Goal: Find specific page/section: Find specific page/section

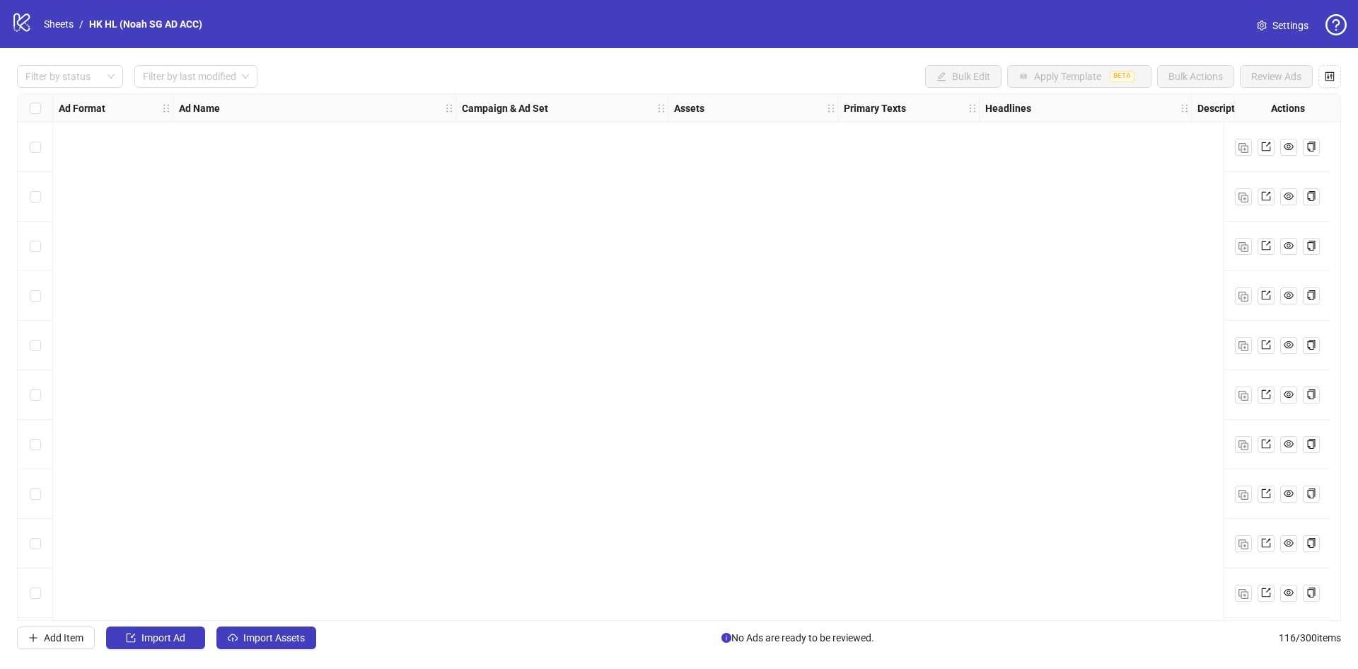
scroll to position [637, 0]
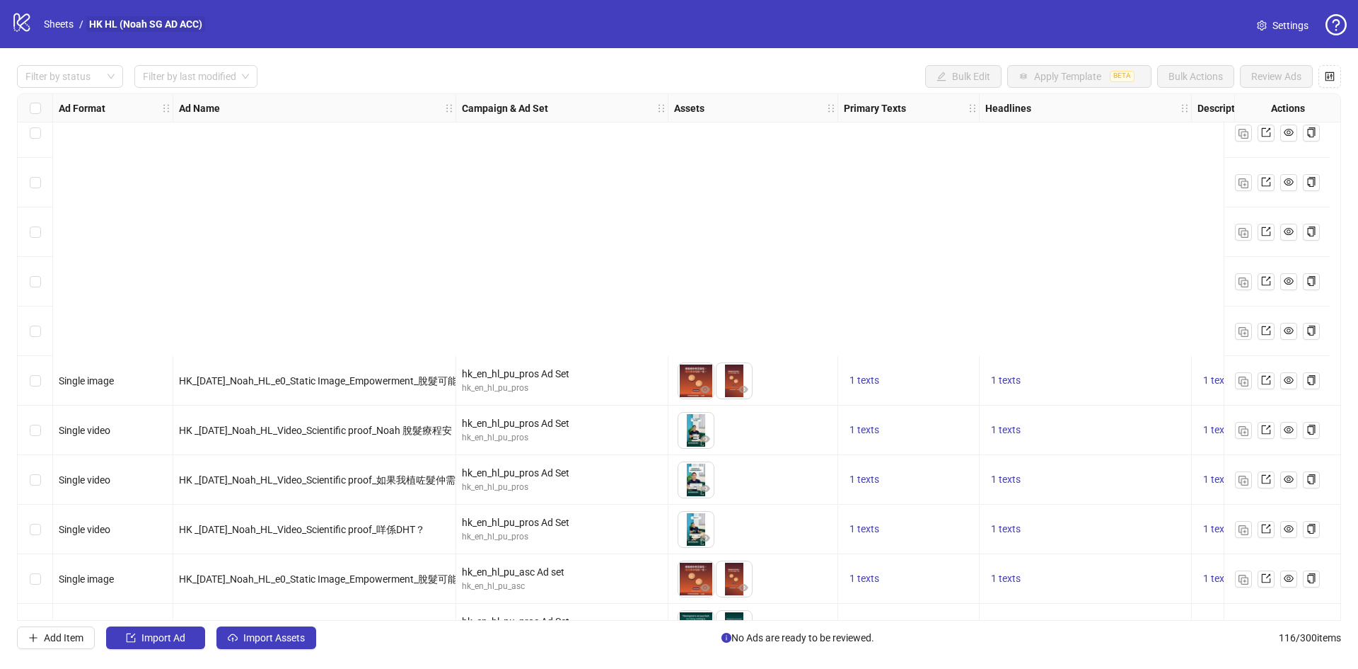
scroll to position [566, 0]
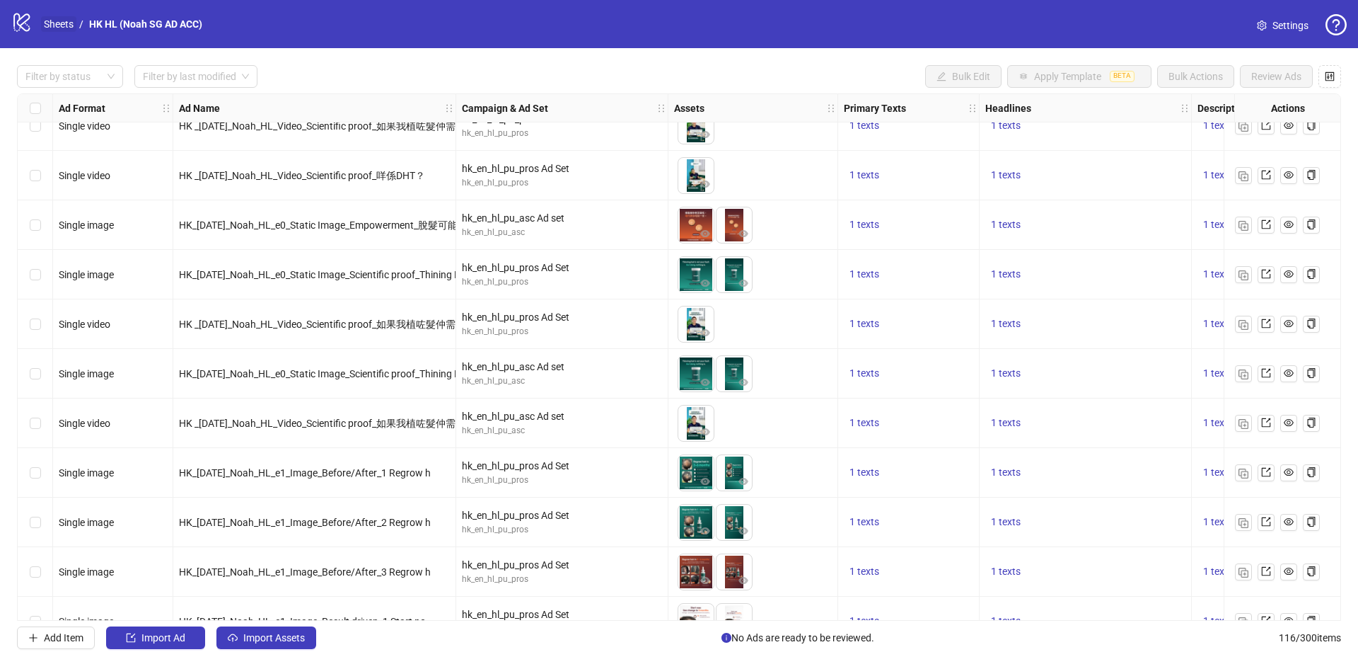
click at [58, 26] on link "Sheets" at bounding box center [58, 24] width 35 height 16
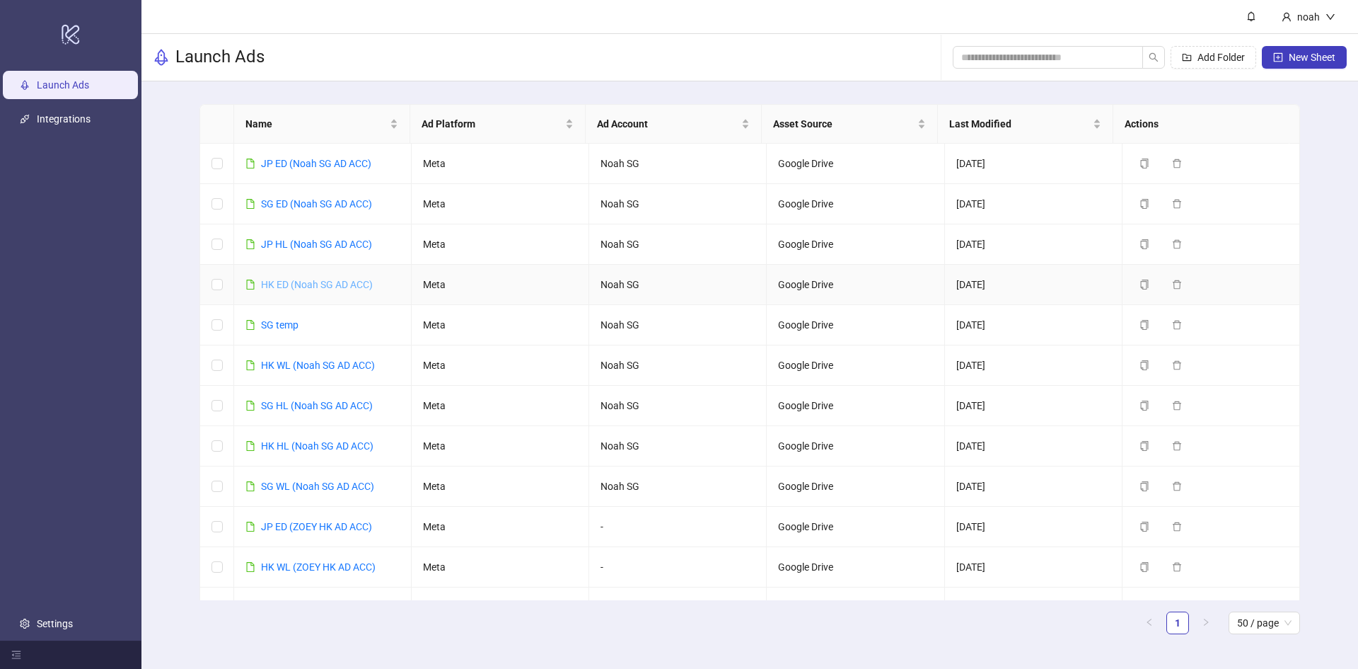
click at [331, 286] on link "HK ED (Noah SG AD ACC)" at bounding box center [317, 284] width 112 height 11
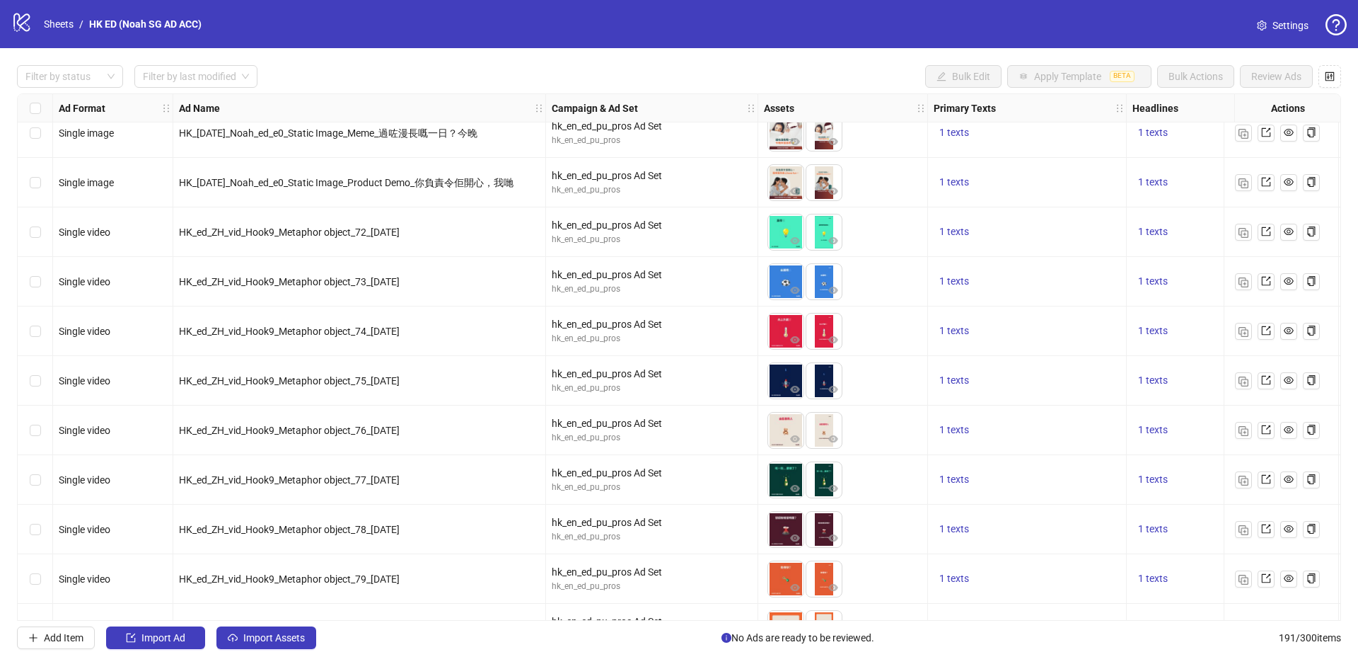
scroll to position [216, 0]
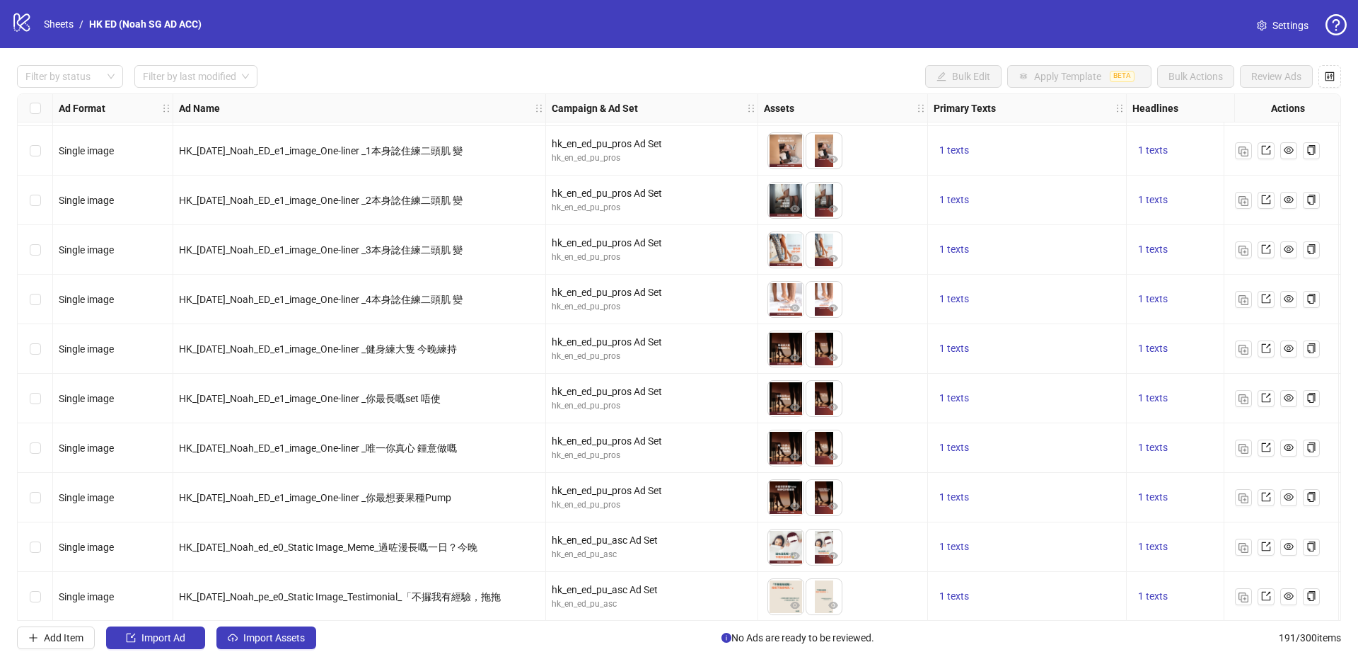
click at [891, 664] on div "Filter by status Filter by last modified Bulk Edit Apply Template BETA Bulk Act…" at bounding box center [679, 357] width 1358 height 618
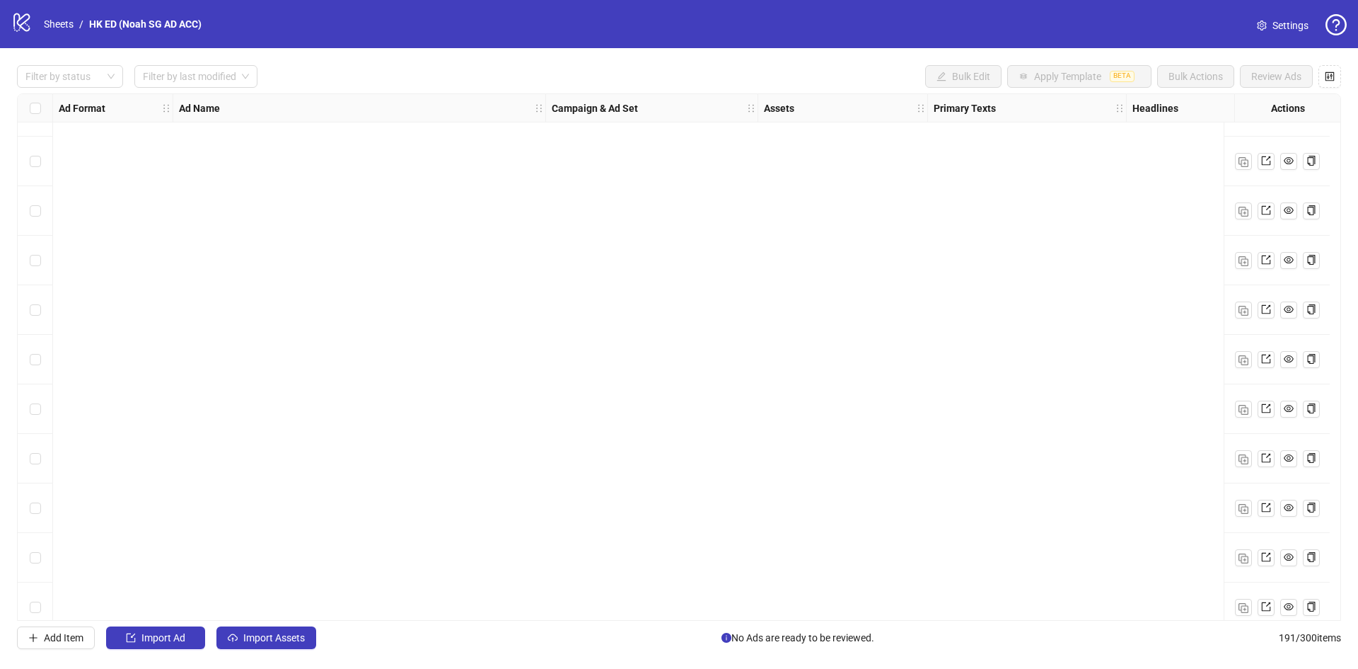
scroll to position [3608, 0]
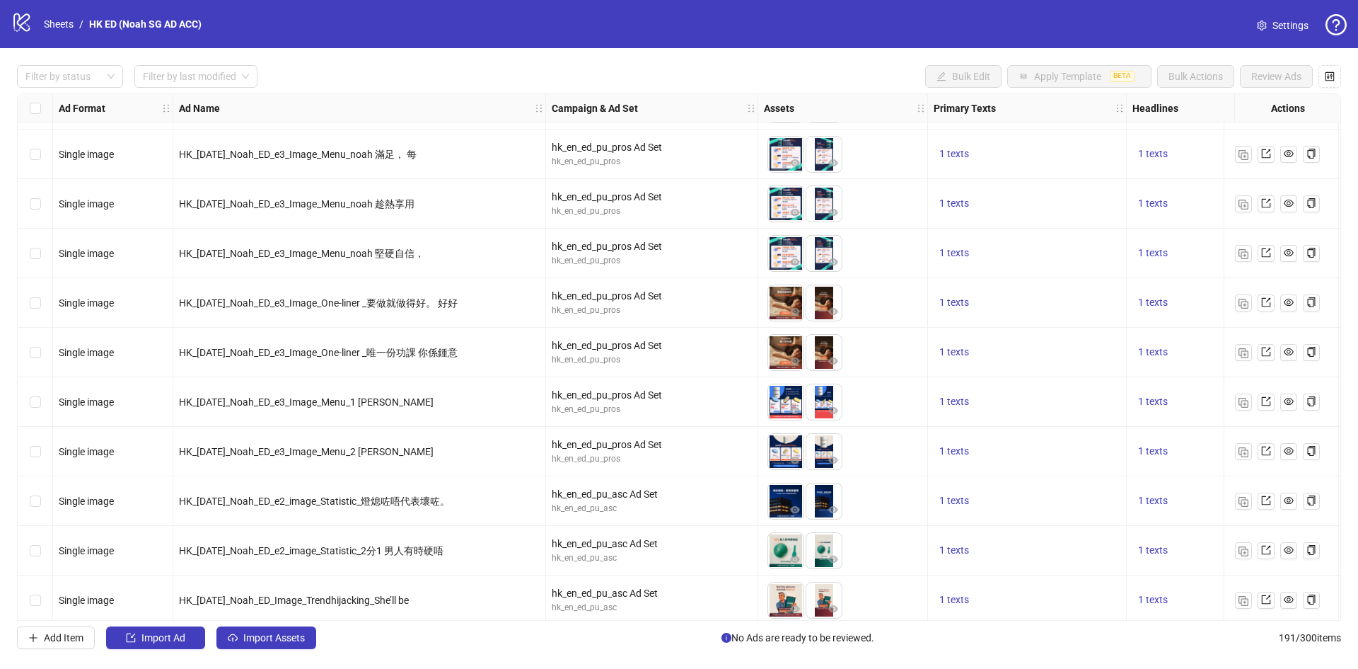
click at [681, 623] on div "Filter by status Filter by last modified Bulk Edit Apply Template BETA Bulk Act…" at bounding box center [679, 357] width 1358 height 618
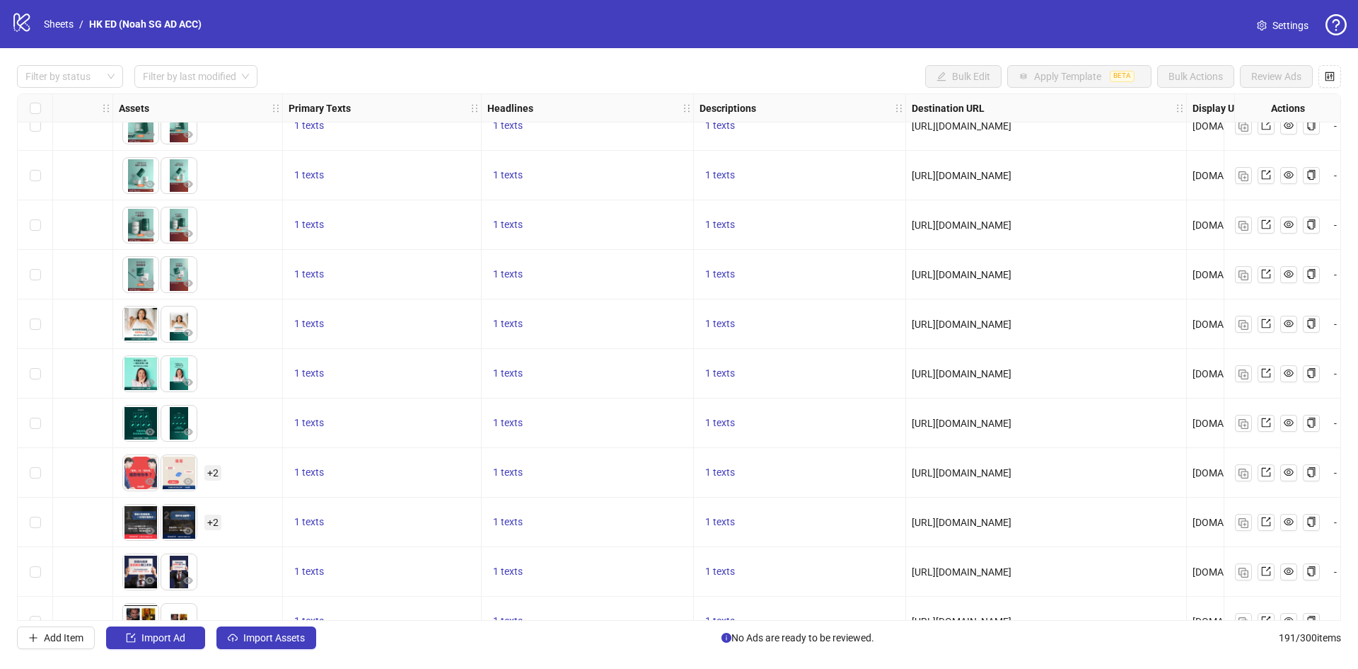
scroll to position [6013, 772]
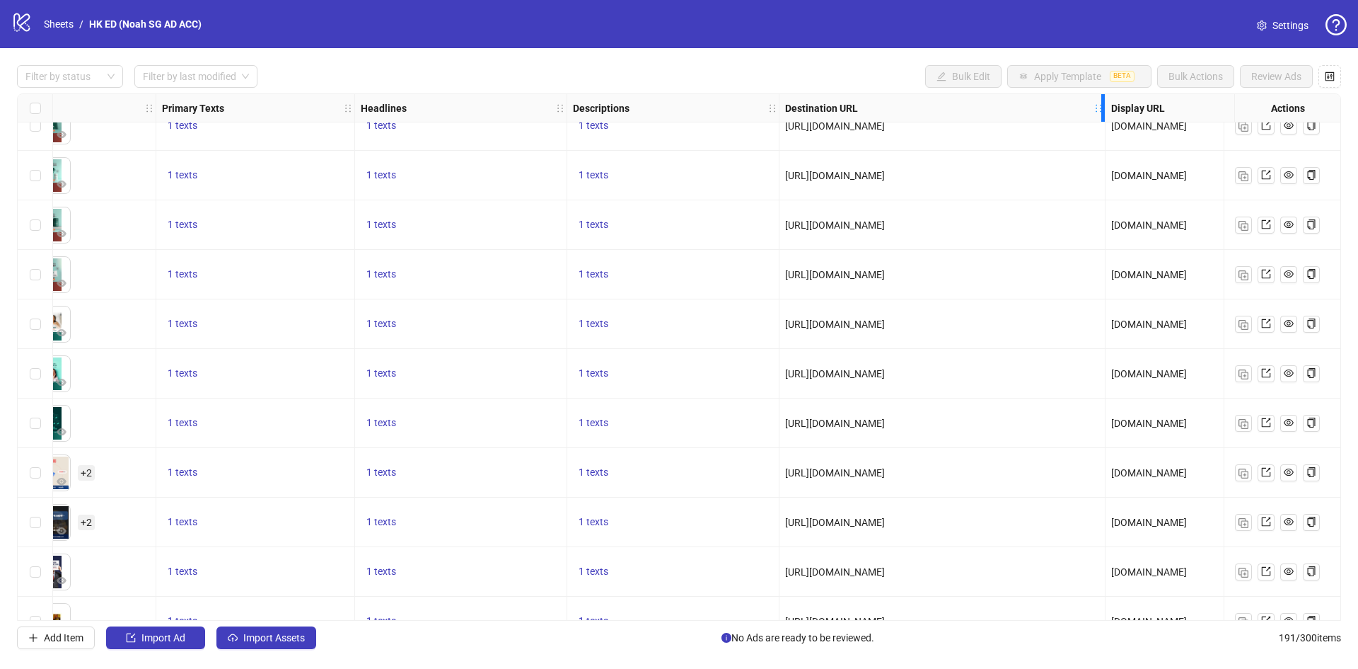
drag, startPoint x: 1059, startPoint y: 105, endPoint x: 1104, endPoint y: 119, distance: 47.2
click at [1104, 119] on div "Resize Destination URL column" at bounding box center [1103, 108] width 4 height 28
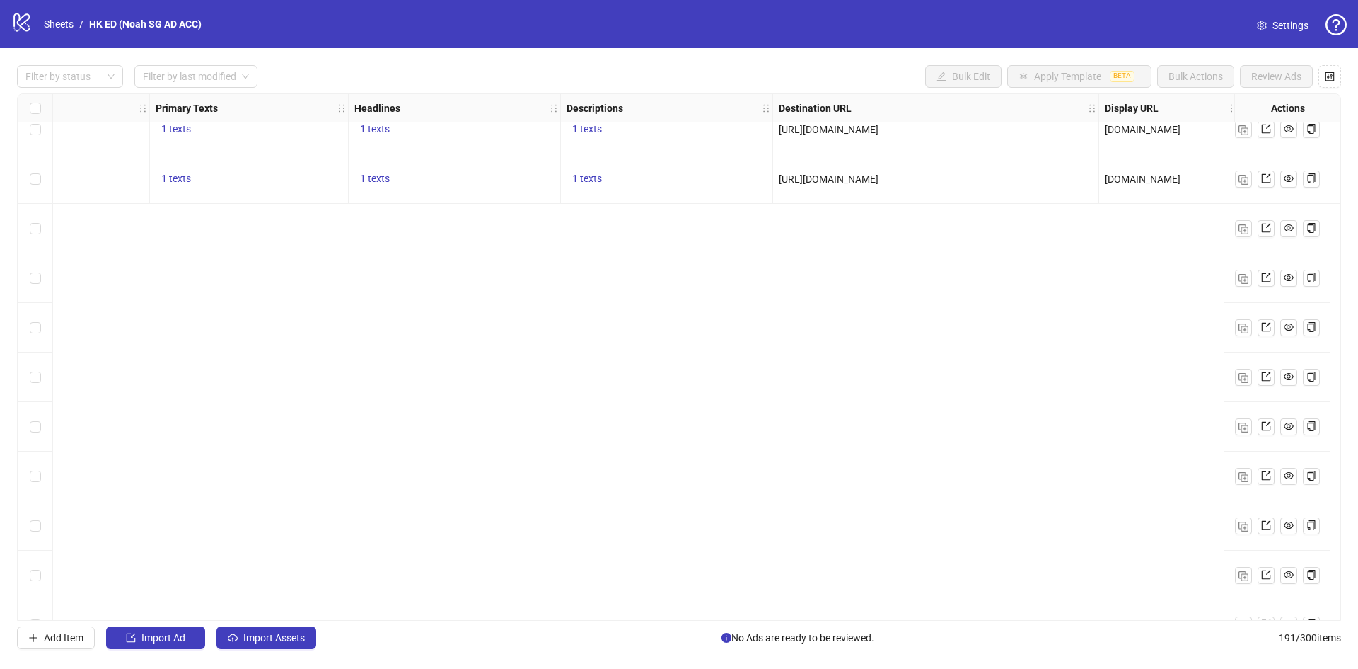
scroll to position [8188, 778]
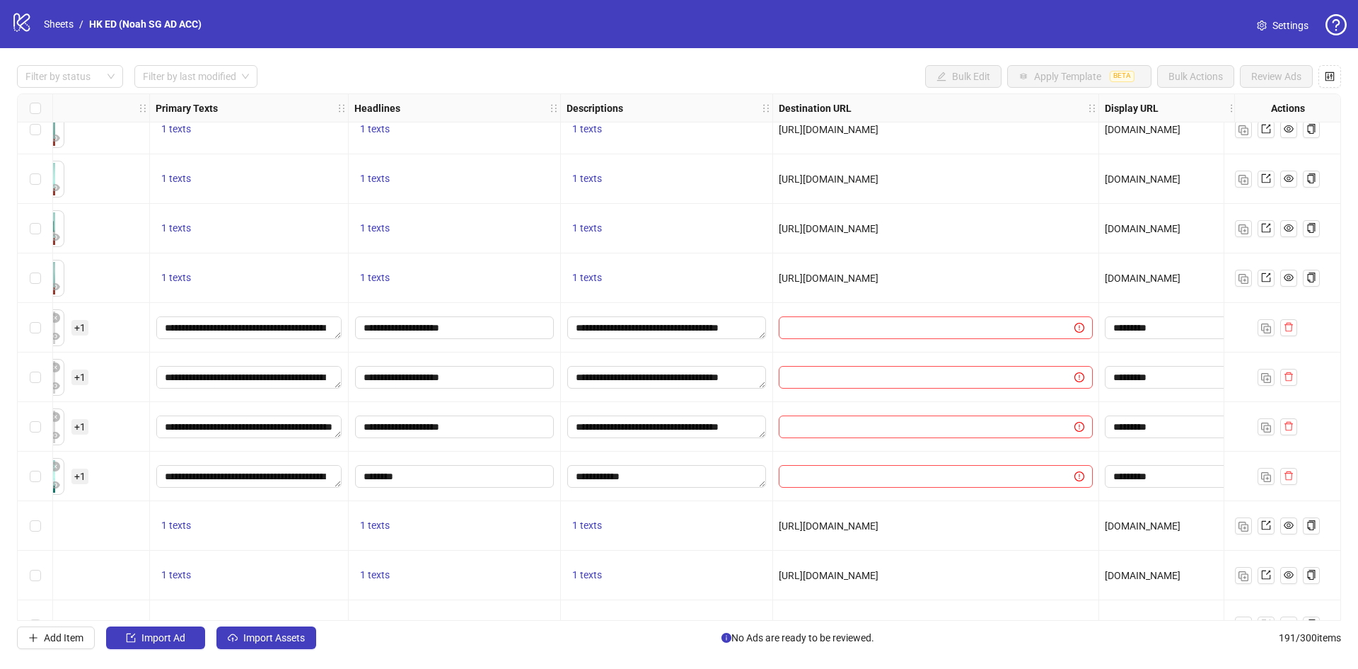
drag, startPoint x: 781, startPoint y: 523, endPoint x: 1085, endPoint y: 536, distance: 304.5
click at [1085, 536] on div "[URL][DOMAIN_NAME]" at bounding box center [936, 526] width 326 height 50
click at [879, 528] on span "[URL][DOMAIN_NAME]" at bounding box center [829, 525] width 100 height 11
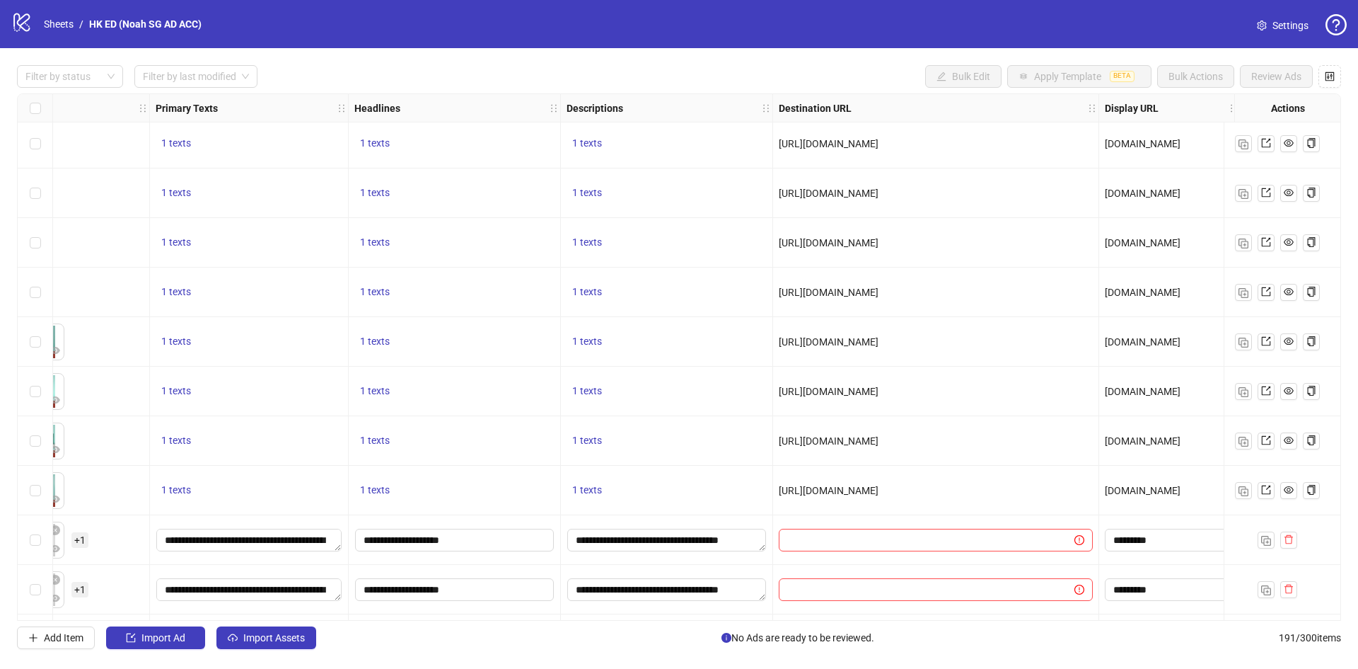
drag, startPoint x: 777, startPoint y: 489, endPoint x: 1073, endPoint y: 490, distance: 296.4
click at [1073, 490] on div "[URL][DOMAIN_NAME]" at bounding box center [936, 490] width 326 height 50
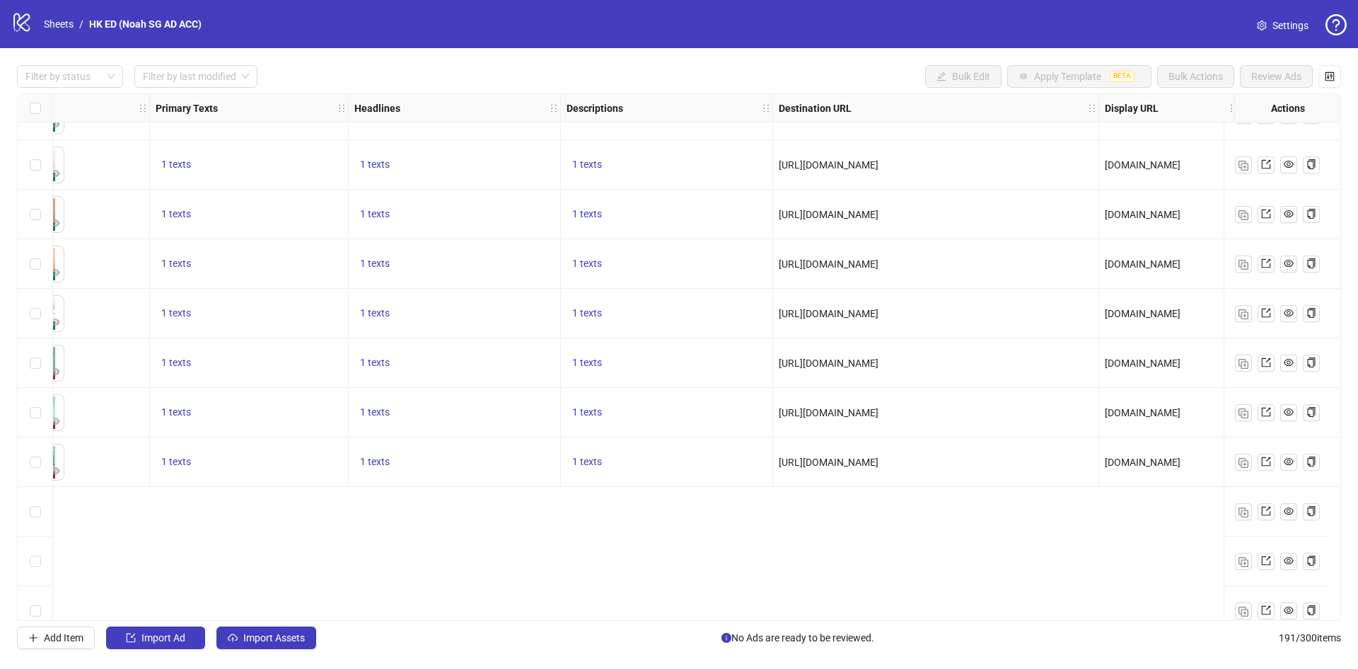
scroll to position [7198, 778]
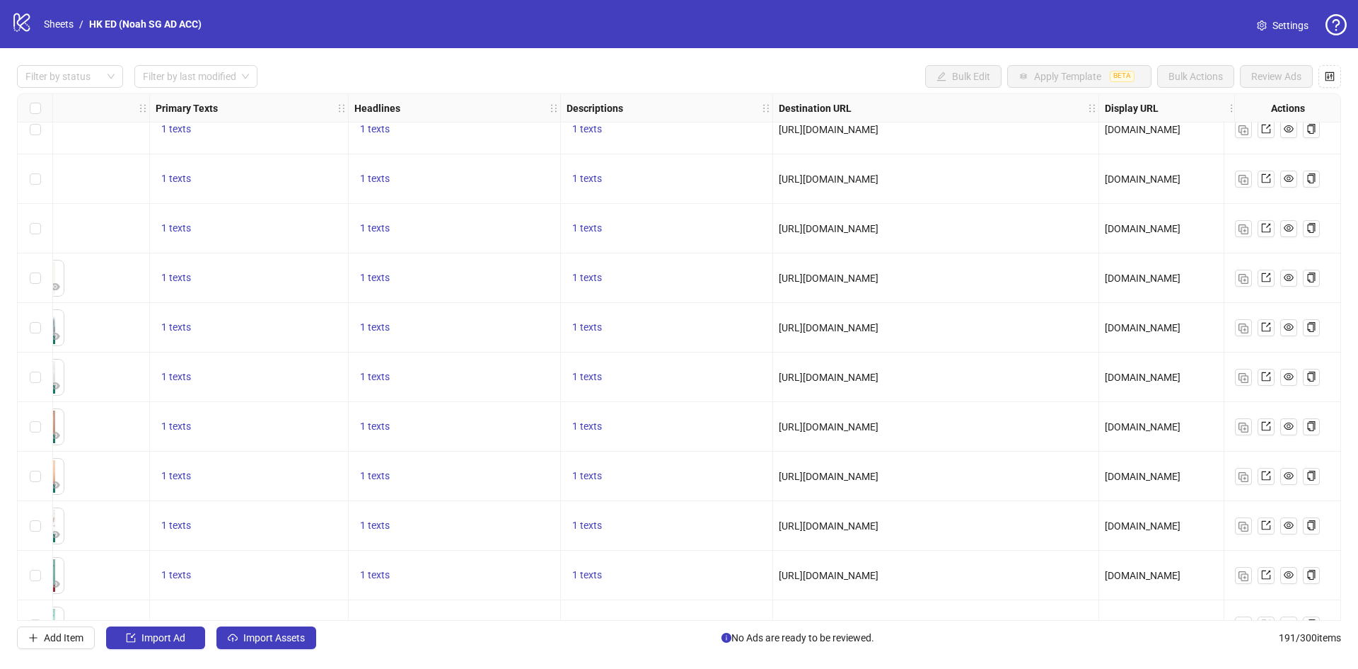
drag, startPoint x: 781, startPoint y: 428, endPoint x: 1063, endPoint y: 434, distance: 282.3
click at [1063, 434] on div "[URL][DOMAIN_NAME]" at bounding box center [936, 427] width 314 height 16
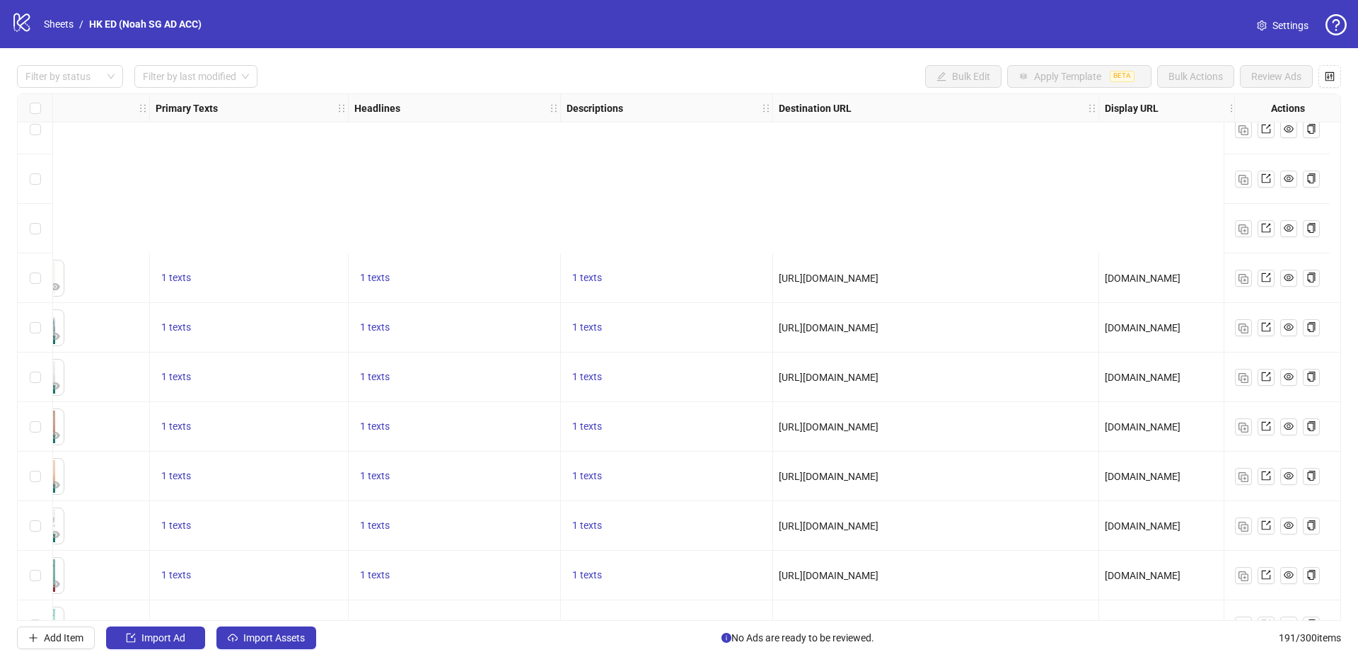
scroll to position [7410, 778]
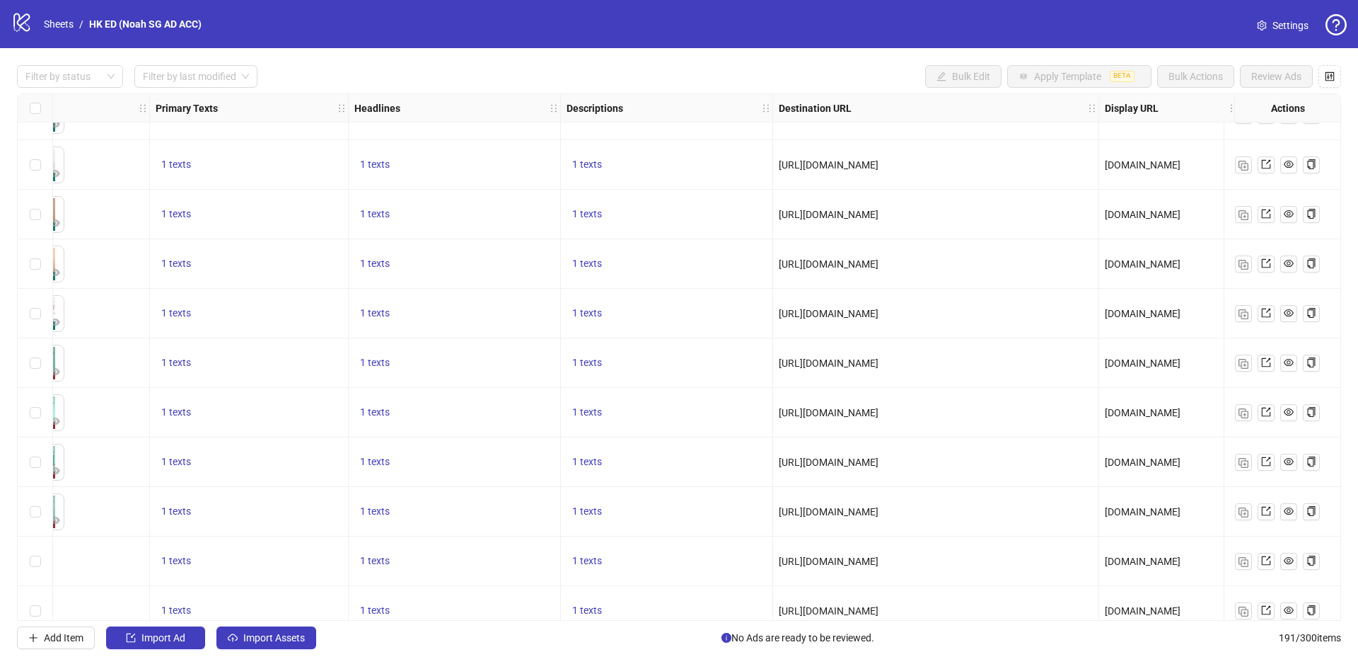
drag, startPoint x: 935, startPoint y: 354, endPoint x: 978, endPoint y: 357, distance: 43.2
click at [978, 357] on div "[URL][DOMAIN_NAME]" at bounding box center [936, 363] width 326 height 50
click at [879, 364] on span "[URL][DOMAIN_NAME]" at bounding box center [829, 362] width 100 height 11
drag, startPoint x: 846, startPoint y: 360, endPoint x: 104, endPoint y: 368, distance: 742.1
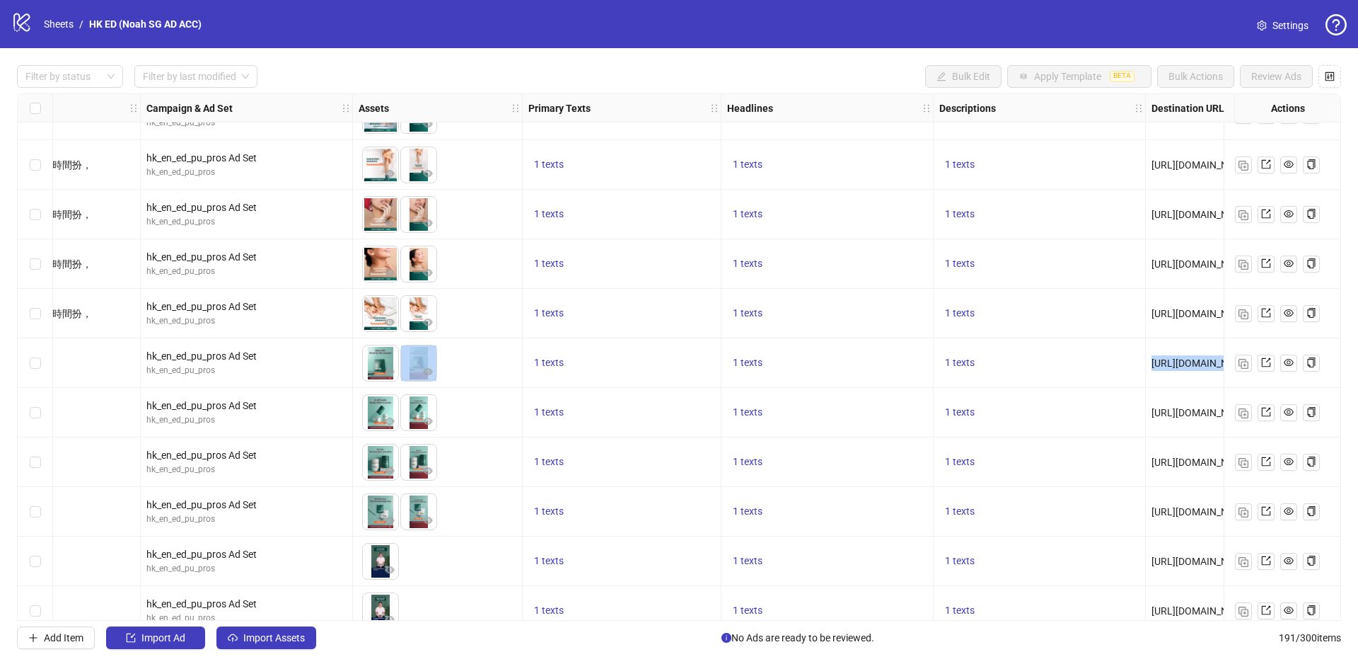
scroll to position [7481, 405]
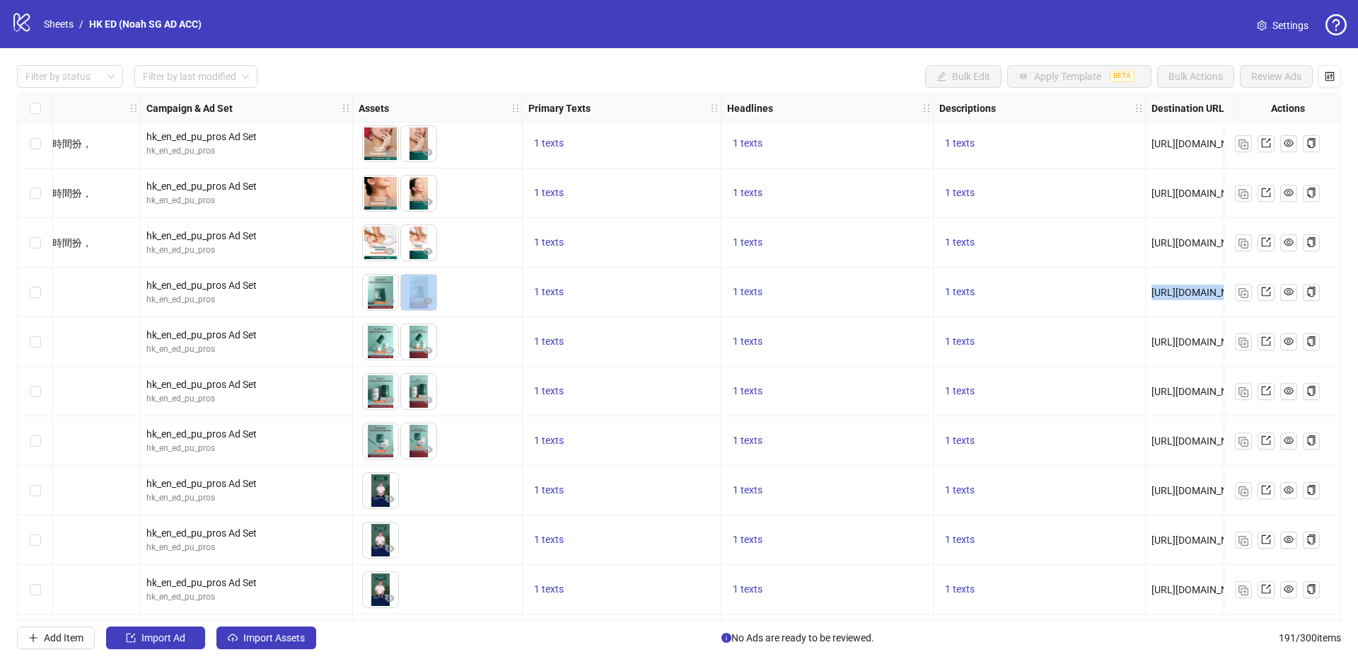
click at [686, 310] on div "1 texts" at bounding box center [622, 292] width 199 height 50
